Goal: Task Accomplishment & Management: Use online tool/utility

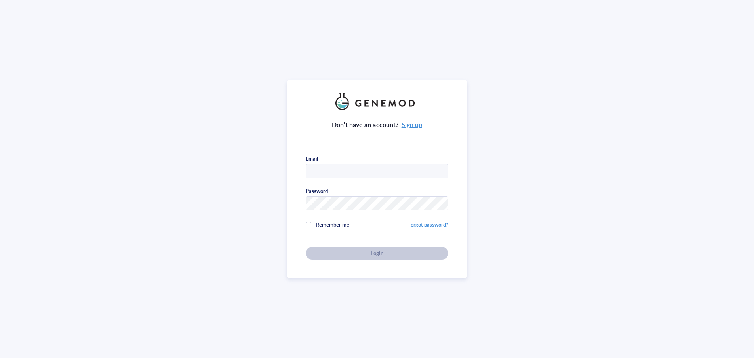
click at [366, 173] on input "text" at bounding box center [377, 171] width 142 height 14
type input "[EMAIL_ADDRESS][DOMAIN_NAME]"
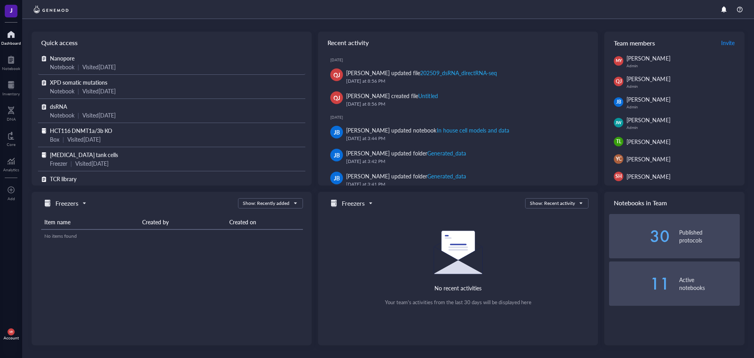
click at [60, 63] on div "Notebook" at bounding box center [62, 67] width 25 height 9
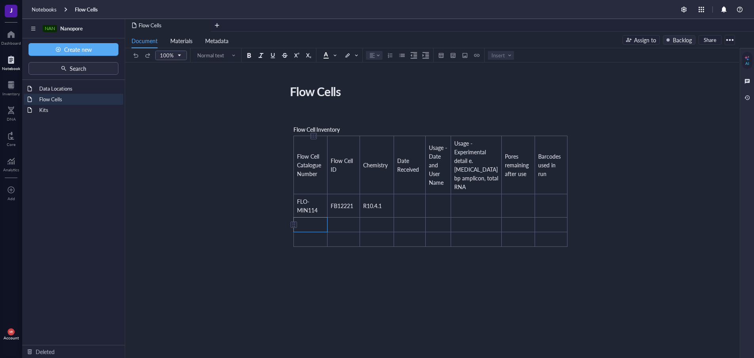
click at [311, 218] on td "﻿" at bounding box center [311, 225] width 34 height 15
click at [437, 272] on div "﻿ Flow Cell Inventory Flow Cell Catalogue Number Flow Cell ID Chemistry Date Re…" at bounding box center [431, 268] width 282 height 314
click at [310, 223] on td "﻿" at bounding box center [311, 225] width 34 height 15
click at [303, 233] on td "﻿" at bounding box center [311, 240] width 34 height 15
click at [305, 218] on td "﻿" at bounding box center [311, 225] width 34 height 15
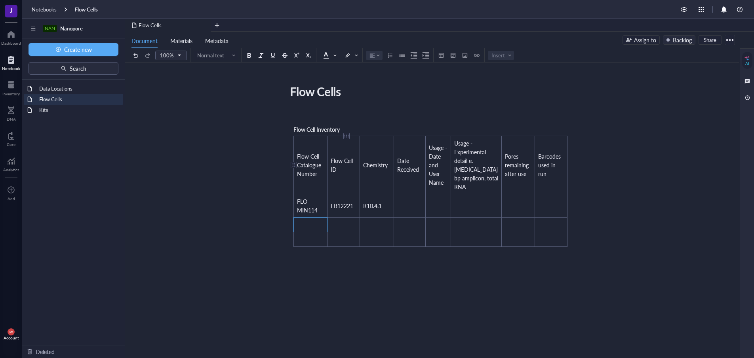
click at [339, 157] on span "Flow Cell ID" at bounding box center [343, 165] width 24 height 17
click at [345, 142] on td "Flow Cell ID" at bounding box center [344, 165] width 32 height 58
click at [349, 138] on div at bounding box center [347, 136] width 6 height 6
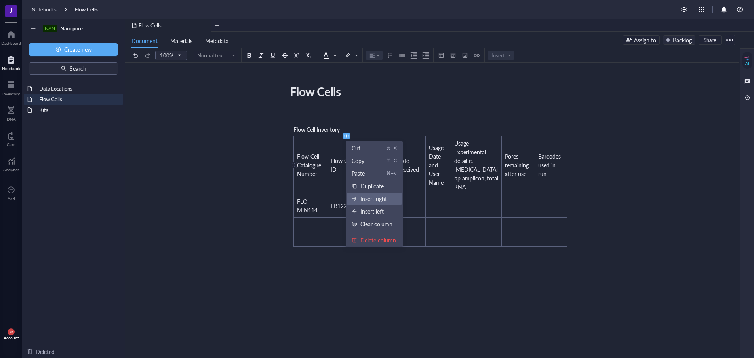
click at [372, 201] on div "Insert right" at bounding box center [373, 198] width 27 height 9
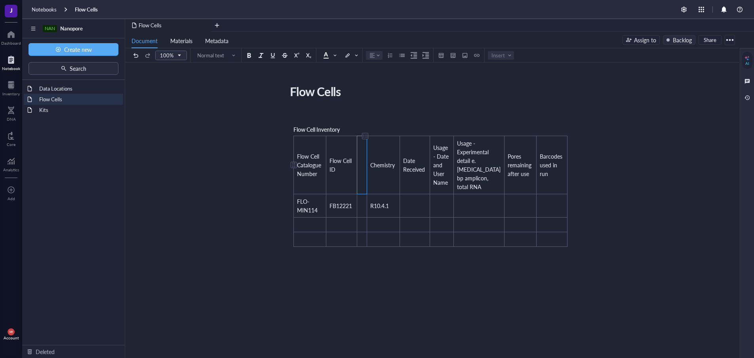
click at [366, 176] on td "﻿" at bounding box center [362, 165] width 10 height 58
drag, startPoint x: 377, startPoint y: 181, endPoint x: 383, endPoint y: 181, distance: 6.3
click at [383, 181] on tr "Flow Cell Catalogue Number Flow Cell ID LOT on the bag Chemistry Date Received …" at bounding box center [431, 165] width 274 height 58
drag, startPoint x: 376, startPoint y: 179, endPoint x: 384, endPoint y: 180, distance: 7.9
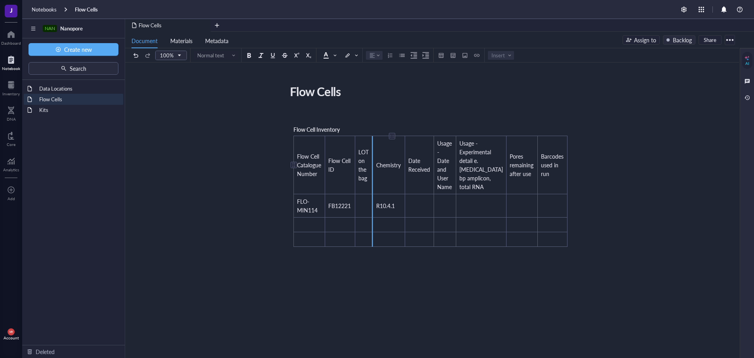
click at [384, 180] on tr "Flow Cell Catalogue Number Flow Cell ID LOT on the bag Chemistry Date Received …" at bounding box center [431, 165] width 274 height 58
click at [373, 179] on td "LOT on the bag" at bounding box center [364, 165] width 18 height 58
click at [355, 221] on td "﻿" at bounding box center [340, 225] width 30 height 15
click at [364, 209] on td "﻿" at bounding box center [364, 205] width 18 height 23
click at [349, 221] on td "﻿" at bounding box center [340, 225] width 30 height 15
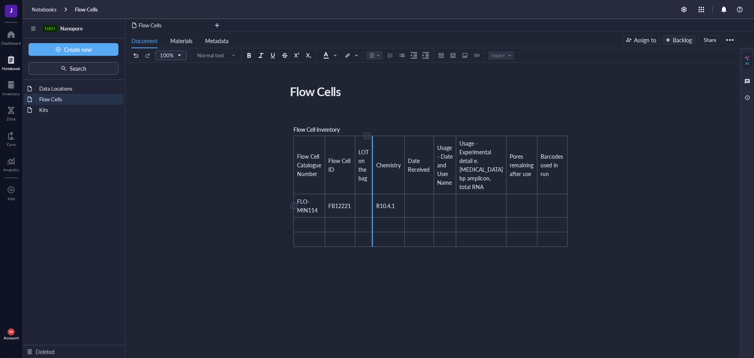
click at [363, 206] on td "﻿" at bounding box center [363, 205] width 17 height 23
click at [366, 170] on span "LOT on the bag" at bounding box center [364, 165] width 12 height 34
click at [402, 93] on div "Flow Cells" at bounding box center [427, 92] width 282 height 20
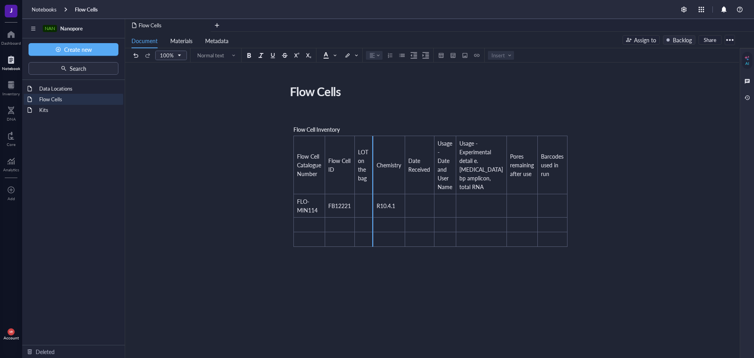
drag, startPoint x: 377, startPoint y: 178, endPoint x: 613, endPoint y: 185, distance: 236.2
click at [613, 185] on div "Flow Cells Flow Cells ﻿ Flow Cell Inventory Flow Cell Catalogue Number Flow Cel…" at bounding box center [430, 253] width 611 height 343
drag, startPoint x: 566, startPoint y: 240, endPoint x: 630, endPoint y: 238, distance: 63.4
click at [630, 238] on div "Flow Cells Flow Cells ﻿ Flow Cell Inventory Flow Cell Catalogue Number Flow Cel…" at bounding box center [430, 253] width 611 height 343
click at [535, 211] on tr "FLO-MIN114 FB12221 ﻿ R10.4.1 ﻿ ﻿ ﻿ ﻿ ﻿" at bounding box center [431, 205] width 274 height 23
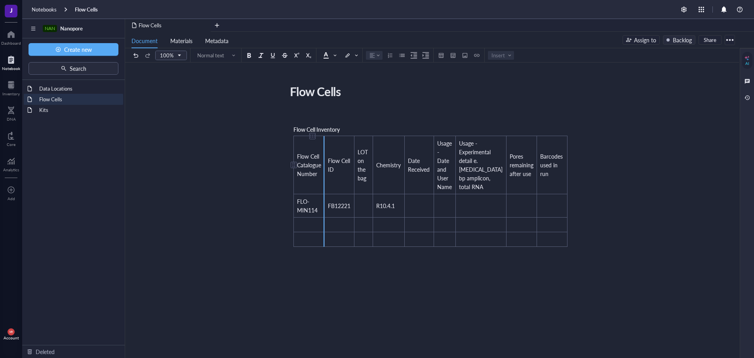
drag, startPoint x: 326, startPoint y: 187, endPoint x: 302, endPoint y: 184, distance: 23.6
click at [303, 183] on td "Flow Cell Catalogue Number" at bounding box center [309, 165] width 31 height 58
click at [367, 202] on td "﻿" at bounding box center [364, 205] width 18 height 23
drag, startPoint x: 293, startPoint y: 302, endPoint x: 294, endPoint y: 282, distance: 20.6
click at [294, 302] on div "﻿ Flow Cell Inventory Flow Cell Catalogue Number Flow Cell ID LOT on the bag Ch…" at bounding box center [431, 268] width 282 height 314
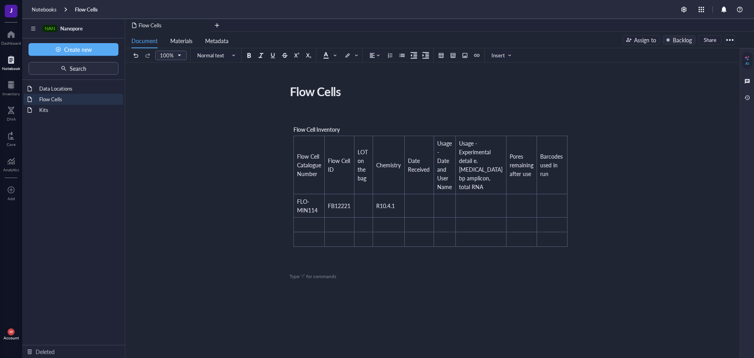
click at [733, 38] on div at bounding box center [730, 40] width 13 height 13
click at [6, 35] on div at bounding box center [11, 34] width 20 height 13
